Goal: Task Accomplishment & Management: Use online tool/utility

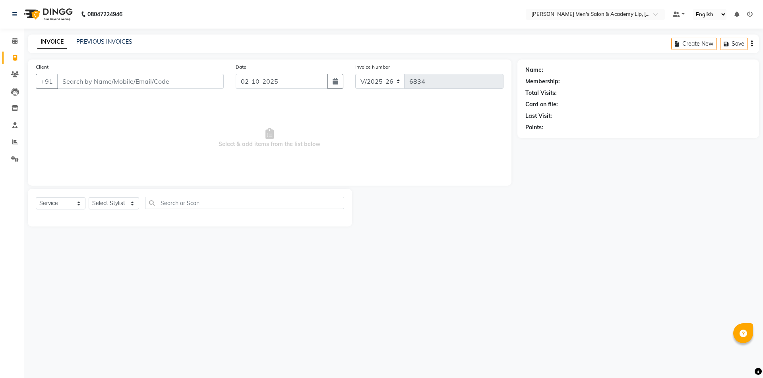
select select "8248"
select select "service"
click at [9, 139] on span at bounding box center [15, 142] width 14 height 9
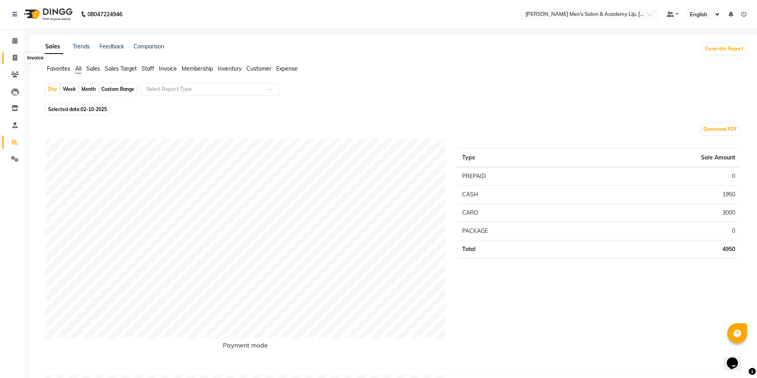
click at [13, 62] on span at bounding box center [15, 58] width 14 height 9
select select "service"
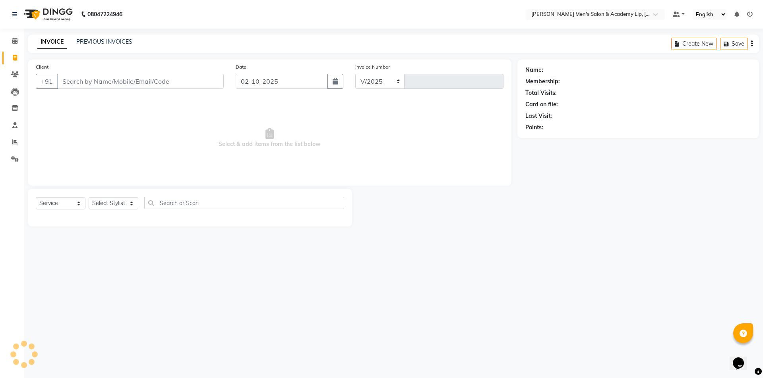
select select "8248"
type input "6834"
